Goal: Find contact information: Find contact information

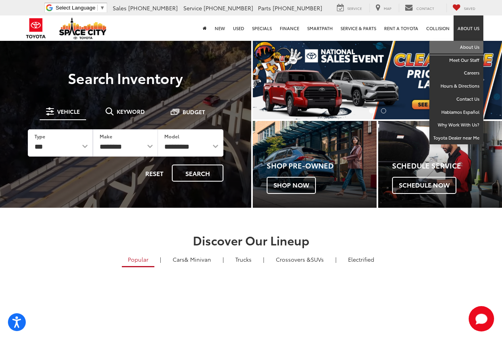
click at [466, 46] on link "About Us" at bounding box center [456, 47] width 54 height 13
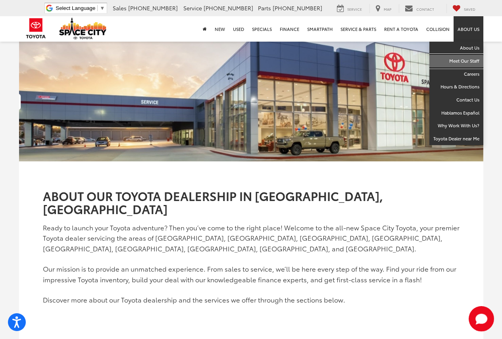
click at [469, 64] on link "Meet Our Staff" at bounding box center [456, 61] width 54 height 13
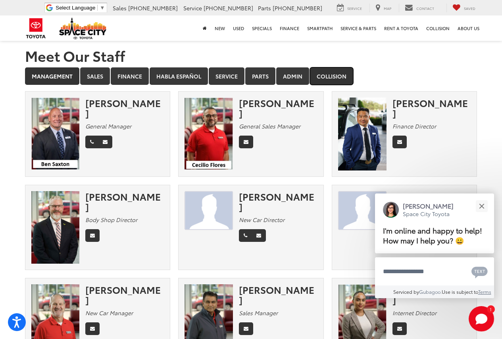
click at [327, 78] on link "Collision" at bounding box center [331, 75] width 43 height 17
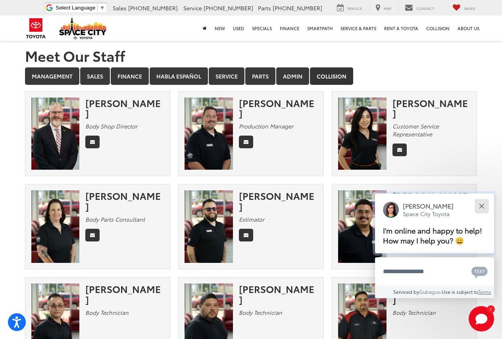
click at [478, 204] on button "Close" at bounding box center [481, 206] width 17 height 17
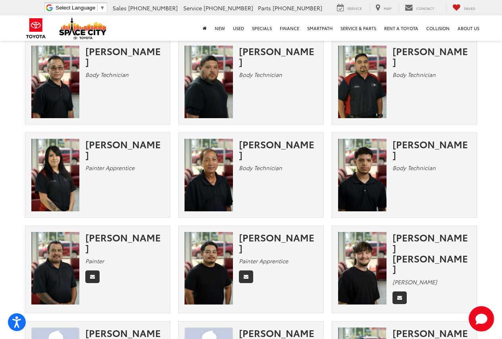
scroll to position [392, 0]
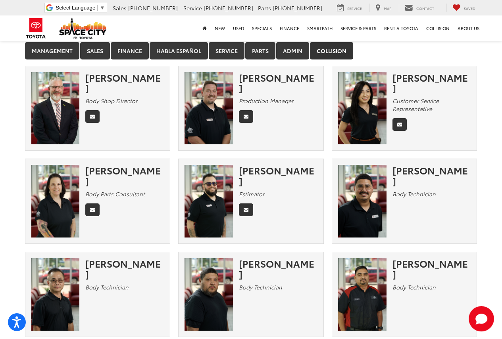
scroll to position [0, 0]
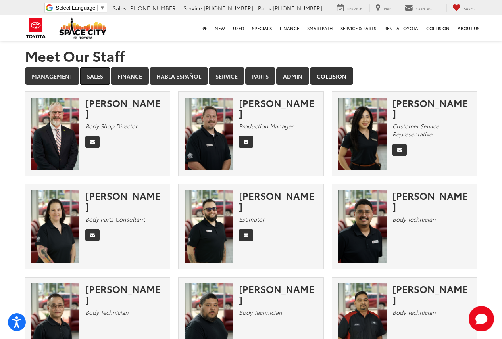
click at [91, 77] on link "Sales" at bounding box center [95, 75] width 30 height 17
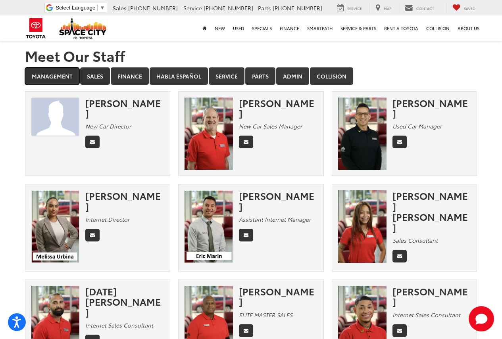
click at [56, 77] on link "Management" at bounding box center [52, 75] width 54 height 17
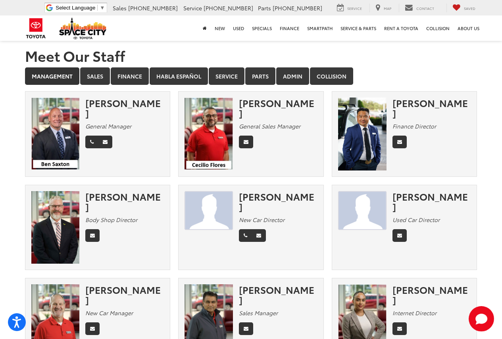
click at [61, 221] on img at bounding box center [55, 227] width 48 height 73
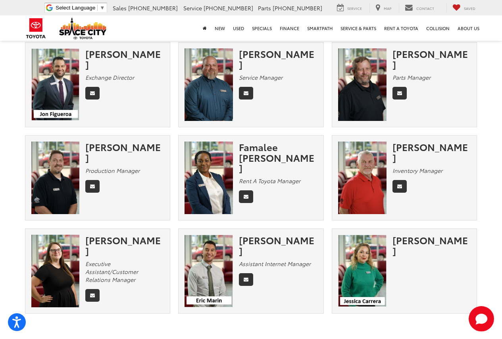
scroll to position [436, 0]
